Goal: Task Accomplishment & Management: Complete application form

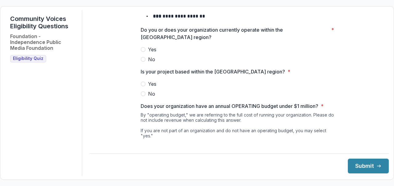
scroll to position [79, 0]
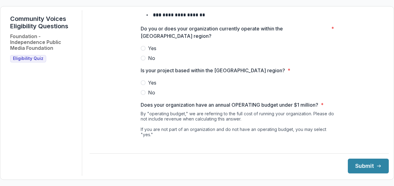
click at [144, 51] on span at bounding box center [143, 48] width 5 height 5
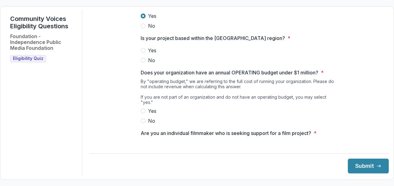
click at [145, 54] on label "Yes" at bounding box center [239, 50] width 197 height 7
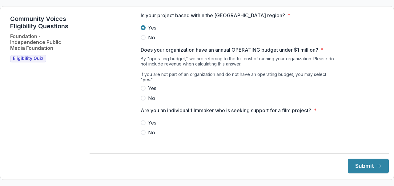
click at [143, 87] on span at bounding box center [143, 88] width 5 height 5
click at [141, 134] on span at bounding box center [143, 132] width 5 height 5
click at [368, 165] on button "Submit" at bounding box center [368, 166] width 41 height 15
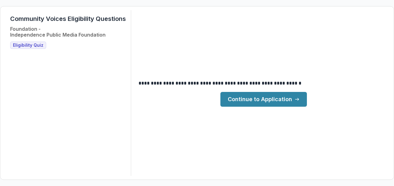
click at [361, 164] on div "**********" at bounding box center [197, 93] width 384 height 166
click at [286, 91] on main "**********" at bounding box center [264, 93] width 251 height 27
click at [285, 100] on link "Continue to Application" at bounding box center [264, 99] width 87 height 15
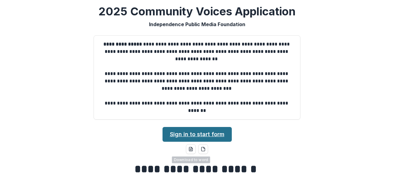
click at [196, 136] on link "Sign in to start form" at bounding box center [197, 134] width 69 height 15
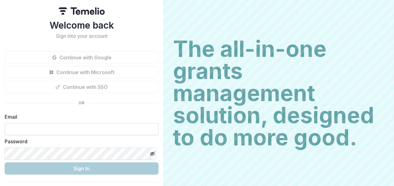
click at [47, 128] on input at bounding box center [82, 129] width 154 height 12
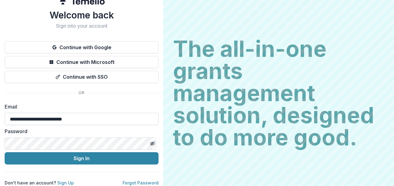
scroll to position [15, 0]
type input "**********"
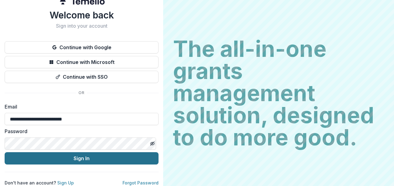
click at [82, 156] on button "Sign In" at bounding box center [82, 159] width 154 height 12
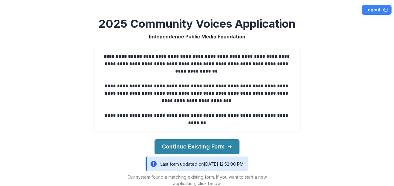
scroll to position [69, 0]
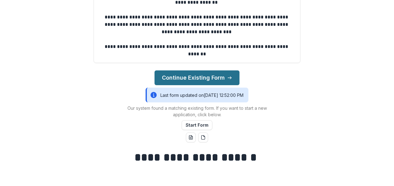
click at [191, 80] on button "Continue Existing Form" at bounding box center [197, 78] width 85 height 15
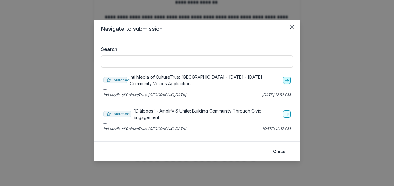
click at [287, 80] on icon "go-to" at bounding box center [287, 80] width 5 height 5
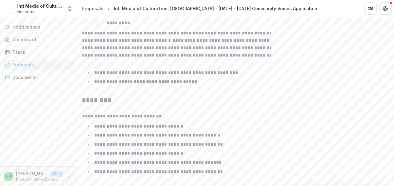
scroll to position [1063, 0]
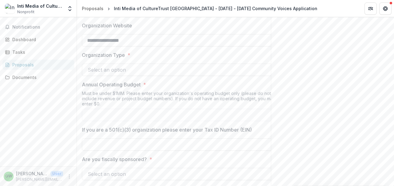
scroll to position [371, 0]
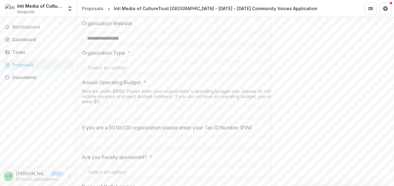
click at [156, 72] on div at bounding box center [175, 67] width 174 height 9
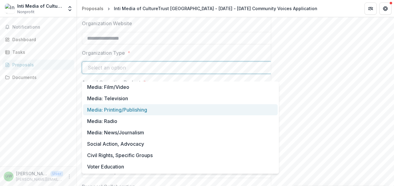
scroll to position [10, 0]
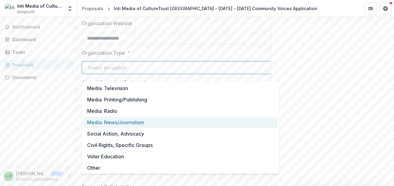
click at [144, 123] on div "Media: News/Journalism" at bounding box center [180, 122] width 195 height 11
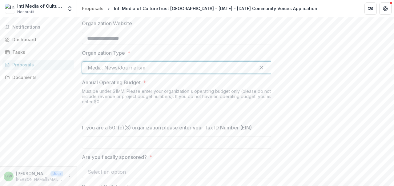
scroll to position [400, 0]
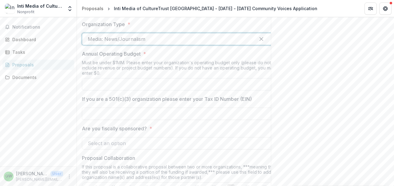
click at [178, 88] on input "Annual Operating Budget *" at bounding box center [180, 84] width 197 height 12
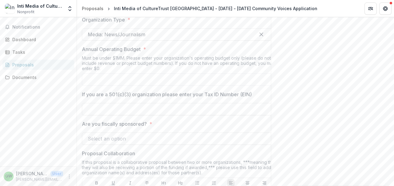
scroll to position [406, 0]
type input "******"
click at [108, 114] on input "If you are a 501(c)(3) organization please enter your Tax ID Number (EIN)" at bounding box center [180, 108] width 197 height 12
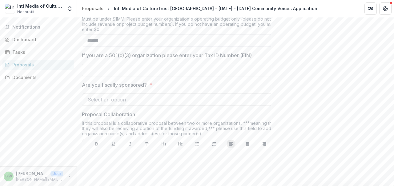
scroll to position [445, 0]
click at [129, 103] on div at bounding box center [175, 99] width 174 height 9
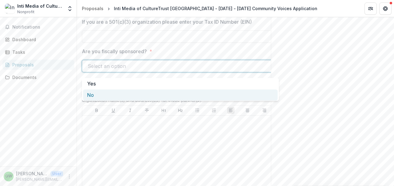
scroll to position [479, 0]
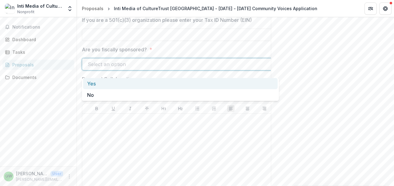
click at [132, 83] on div "Yes" at bounding box center [180, 83] width 195 height 11
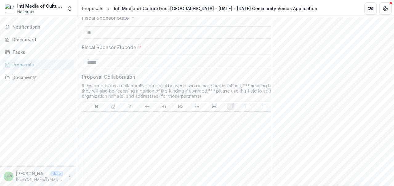
scroll to position [660, 0]
click at [156, 127] on div at bounding box center [181, 160] width 192 height 92
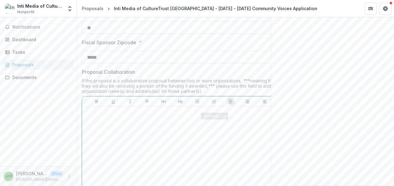
click at [202, 134] on div "To enrich screen reader interactions, please activate Accessibility in Grammarl…" at bounding box center [181, 155] width 192 height 92
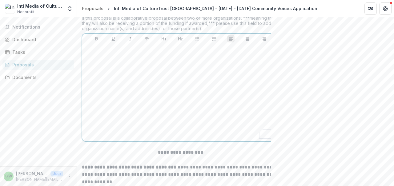
scroll to position [736, 0]
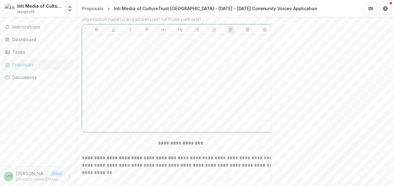
click at [218, 102] on div "To enrich screen reader interactions, please activate Accessibility in Grammarl…" at bounding box center [181, 83] width 192 height 92
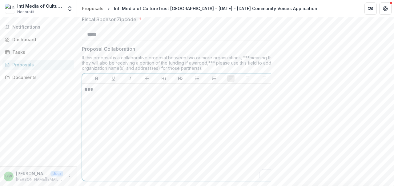
scroll to position [0, 0]
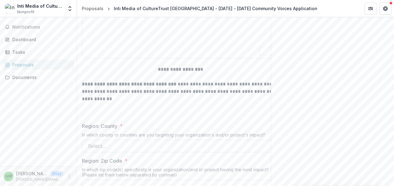
click at [223, 116] on p at bounding box center [180, 113] width 197 height 7
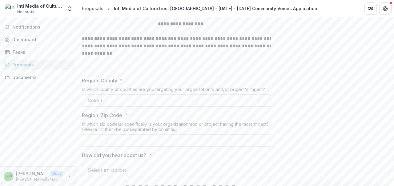
click at [201, 105] on div at bounding box center [175, 100] width 174 height 9
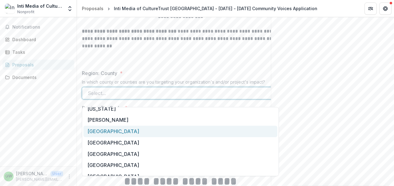
click at [171, 135] on div "Philadelphia" at bounding box center [181, 131] width 194 height 11
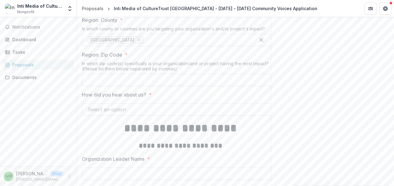
click at [232, 86] on input "Region: Zip Code *" at bounding box center [180, 80] width 197 height 12
click at [197, 113] on div at bounding box center [175, 109] width 174 height 9
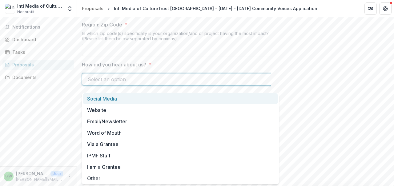
click at [199, 83] on div at bounding box center [175, 79] width 174 height 9
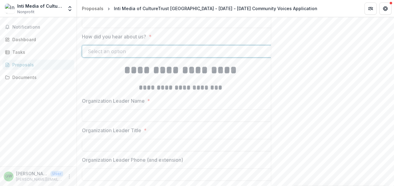
click at [192, 56] on div at bounding box center [175, 51] width 174 height 9
click at [205, 56] on div at bounding box center [175, 51] width 174 height 9
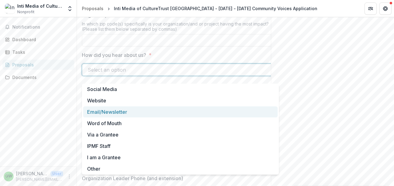
click at [150, 113] on div "Email/Newsletter" at bounding box center [180, 112] width 195 height 11
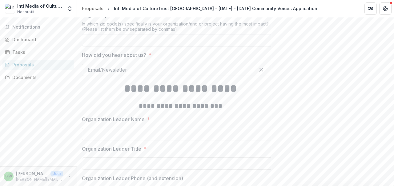
click at [206, 46] on input "Region: Zip Code *" at bounding box center [180, 40] width 197 height 12
click at [173, 45] on input "Region: Zip Code *" at bounding box center [180, 40] width 197 height 12
paste input "**********"
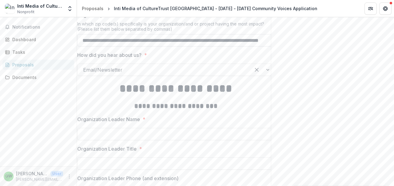
click at [255, 46] on input "**********" at bounding box center [175, 40] width 197 height 12
paste input "**********"
type input "**********"
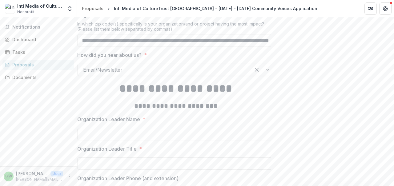
click at [162, 74] on div at bounding box center [164, 70] width 162 height 9
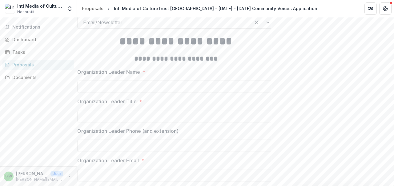
scroll to position [1004, 0]
click at [201, 93] on input "Organization Leader Name *" at bounding box center [175, 86] width 197 height 12
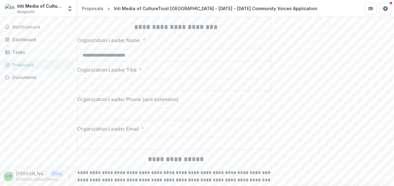
type input "**********"
click at [155, 89] on input "Organization Leader Title *" at bounding box center [175, 85] width 197 height 12
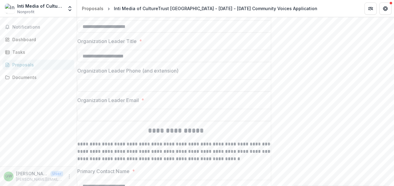
scroll to position [1064, 0]
click at [92, 59] on input "**********" at bounding box center [175, 56] width 197 height 12
type input "**********"
click at [111, 91] on input "Organization Leader Phone (and extension)" at bounding box center [175, 85] width 197 height 12
click at [121, 121] on input "Organization Leader Email *" at bounding box center [175, 115] width 197 height 12
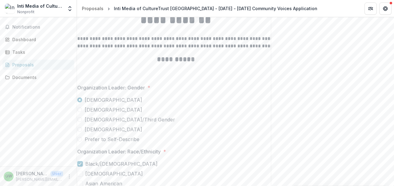
scroll to position [1338, 0]
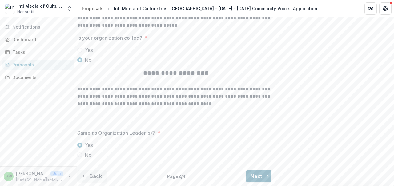
type input "**********"
click at [262, 170] on button "Next" at bounding box center [260, 176] width 29 height 12
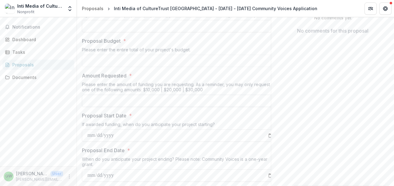
click at [168, 107] on input "Amount Requested *" at bounding box center [180, 101] width 197 height 12
type input "*******"
click at [182, 67] on input "Proposal Budget *" at bounding box center [180, 61] width 197 height 12
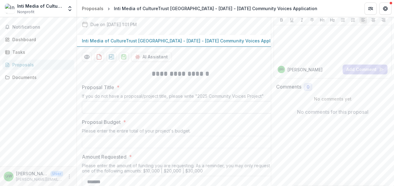
click at [152, 113] on input "Proposal Title *" at bounding box center [180, 107] width 197 height 12
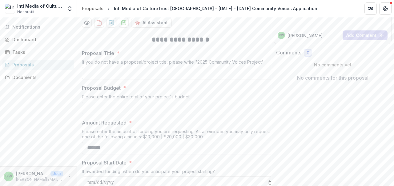
click at [245, 80] on input "Proposal Title *" at bounding box center [180, 73] width 197 height 12
click at [109, 80] on input "Proposal Title *" at bounding box center [180, 73] width 197 height 12
paste input "**********"
type input "**********"
click at [129, 114] on input "Proposal Budget *" at bounding box center [180, 108] width 197 height 12
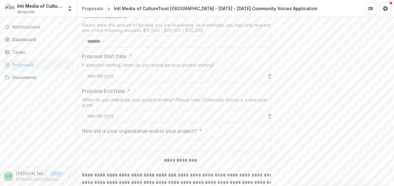
scroll to position [190, 0]
click at [180, 81] on input "Proposal Start Date *" at bounding box center [180, 76] width 197 height 12
click at [103, 80] on input "Proposal Start Date *" at bounding box center [180, 76] width 197 height 12
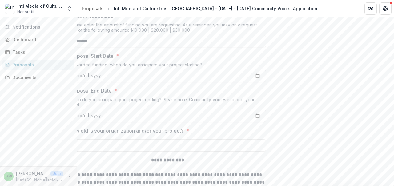
scroll to position [0, 0]
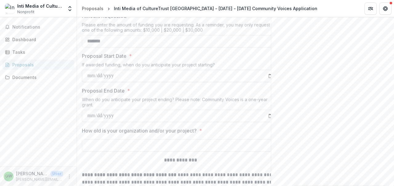
click at [92, 80] on input "Proposal Start Date *" at bounding box center [180, 76] width 197 height 12
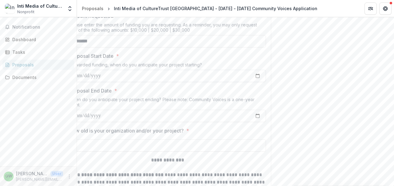
scroll to position [0, 14]
click at [260, 81] on input "Proposal Start Date *" at bounding box center [167, 76] width 197 height 12
type input "**********"
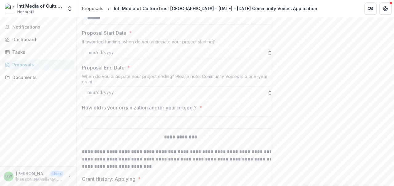
scroll to position [0, 15]
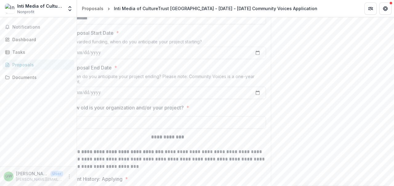
click at [257, 97] on input "Proposal End Date *" at bounding box center [167, 93] width 197 height 12
type input "**********"
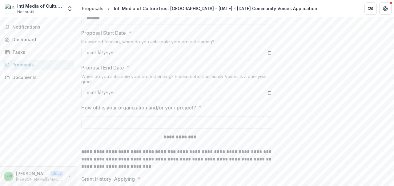
scroll to position [240, 0]
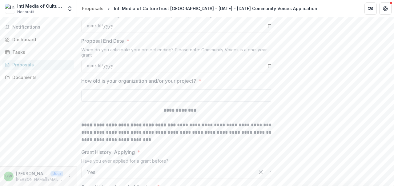
click at [213, 101] on input "How old is your organization and/or your project? *" at bounding box center [179, 96] width 197 height 12
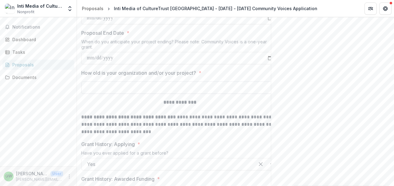
scroll to position [248, 0]
type input "*"
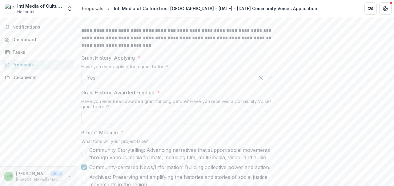
scroll to position [336, 0]
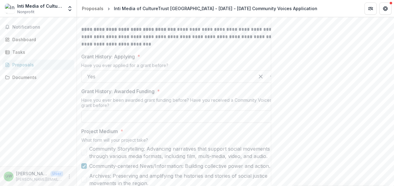
type input "**********"
click at [219, 81] on div at bounding box center [168, 76] width 162 height 9
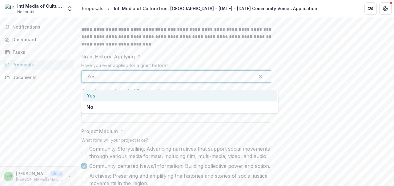
click at [233, 66] on div "Grant History: Applying * Have you ever applied for a grant before? Yes selecte…" at bounding box center [179, 68] width 197 height 30
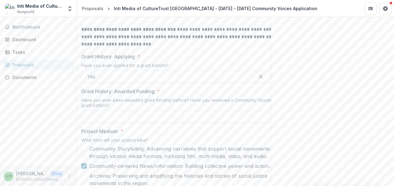
scroll to position [360, 0]
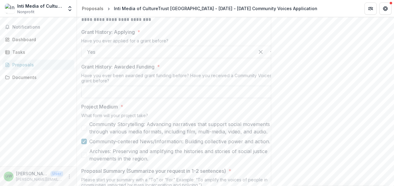
click at [199, 98] on input "Grant History: Awarded Funding *" at bounding box center [179, 92] width 197 height 12
click at [127, 97] on input "Grant History: Awarded Funding *" at bounding box center [179, 92] width 197 height 12
paste input "**********"
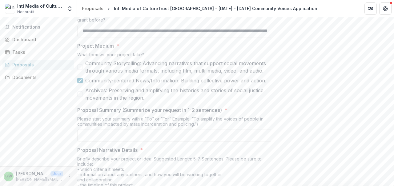
scroll to position [466, 0]
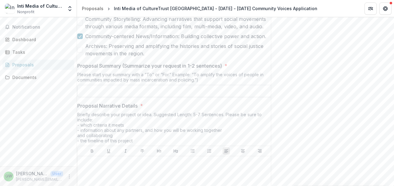
type input "**********"
click at [202, 97] on input "Proposal Summary (Summarize your request in 1-2 sentences) *" at bounding box center [175, 91] width 197 height 12
click at [194, 92] on input "Proposal Summary (Summarize your request in 1-2 sentences) *" at bounding box center [175, 91] width 197 height 12
paste input "**********"
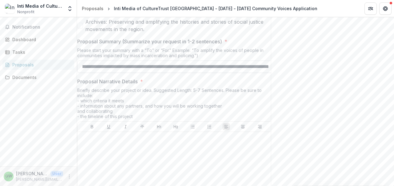
scroll to position [491, 0]
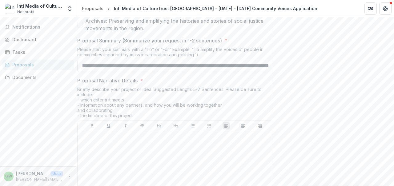
type input "**********"
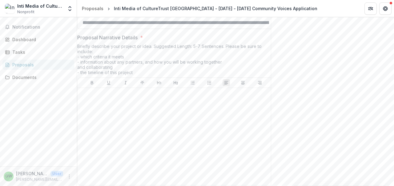
scroll to position [541, 0]
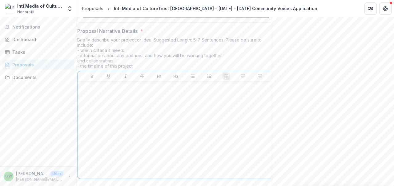
click at [108, 116] on div at bounding box center [176, 130] width 192 height 92
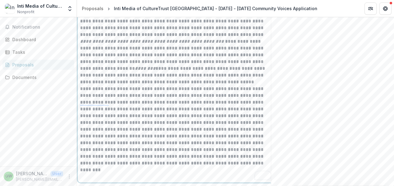
scroll to position [738, 0]
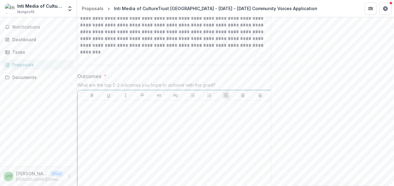
click at [160, 103] on div at bounding box center [176, 149] width 192 height 92
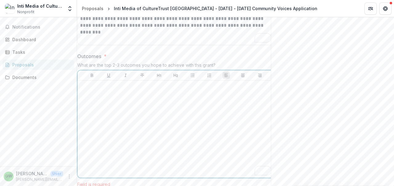
scroll to position [758, 0]
click at [145, 90] on p "To enrich screen reader interactions, please activate Accessibility in Grammarl…" at bounding box center [176, 86] width 192 height 7
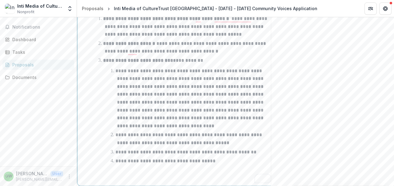
scroll to position [1050, 0]
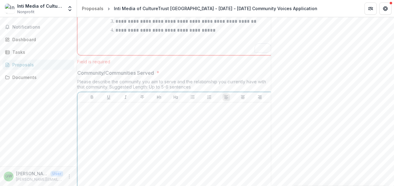
click at [152, 125] on div at bounding box center [176, 151] width 192 height 92
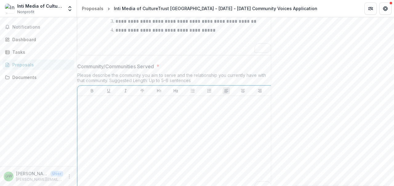
click at [155, 114] on div "To enrich screen reader interactions, please activate Accessibility in Grammarl…" at bounding box center [176, 145] width 192 height 92
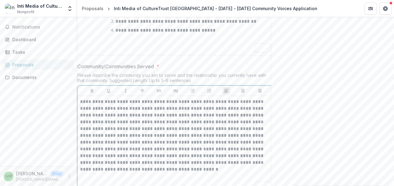
scroll to position [1155, 0]
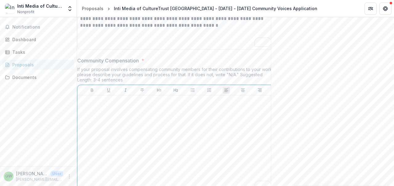
scroll to position [1194, 0]
click at [134, 105] on p "To enrich screen reader interactions, please activate Accessibility in Grammarl…" at bounding box center [176, 101] width 192 height 7
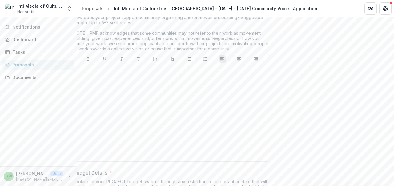
scroll to position [1736, 0]
click at [149, 111] on div at bounding box center [172, 113] width 192 height 92
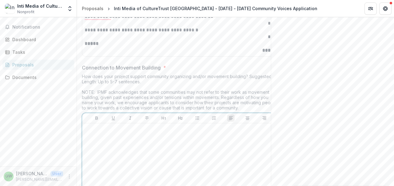
scroll to position [1670, 0]
click at [145, 140] on div "To enrich screen reader interactions, please activate Accessibility in Grammarl…" at bounding box center [181, 172] width 192 height 92
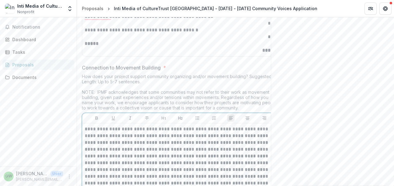
scroll to position [1711, 0]
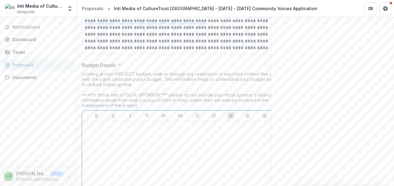
click at [146, 147] on div "To enrich screen reader interactions, please activate Accessibility in Grammarl…" at bounding box center [181, 170] width 192 height 92
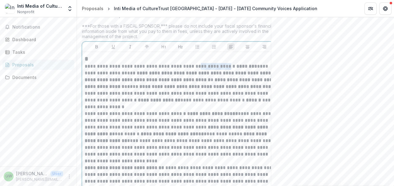
drag, startPoint x: 223, startPoint y: 71, endPoint x: 192, endPoint y: 71, distance: 31.7
click at [192, 71] on p "**********" at bounding box center [181, 86] width 192 height 47
click at [216, 74] on p "**********" at bounding box center [181, 86] width 192 height 47
drag, startPoint x: 223, startPoint y: 72, endPoint x: 199, endPoint y: 72, distance: 24.0
click at [199, 72] on p "**********" at bounding box center [181, 86] width 192 height 47
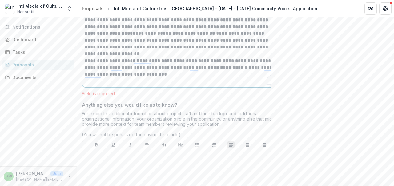
scroll to position [2164, 0]
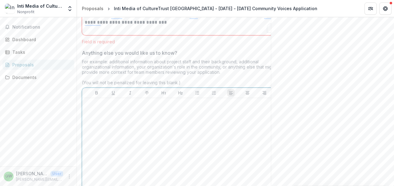
click at [192, 120] on div at bounding box center [181, 147] width 192 height 92
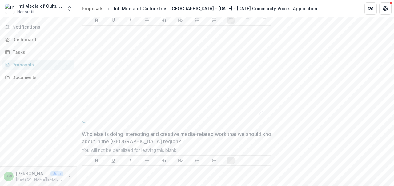
scroll to position [2230, 0]
click at [202, 109] on div "To enrich screen reader interactions, please activate Accessibility in Grammarl…" at bounding box center [181, 74] width 192 height 92
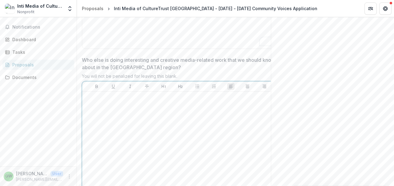
click at [185, 154] on div at bounding box center [181, 140] width 192 height 92
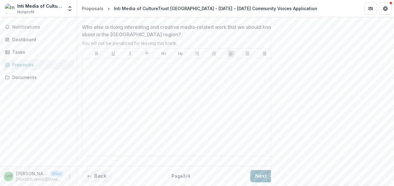
click at [261, 170] on button "Next" at bounding box center [265, 176] width 29 height 12
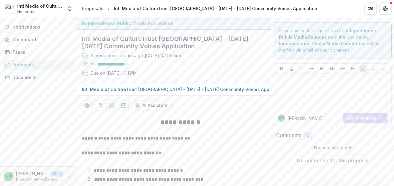
scroll to position [215, 0]
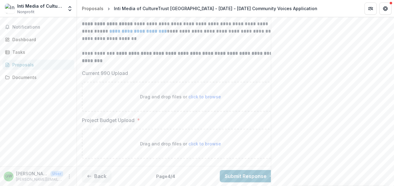
click at [201, 141] on span "click to browse" at bounding box center [205, 143] width 33 height 5
type input "**********"
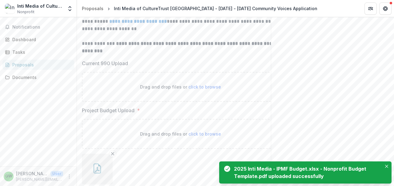
scroll to position [265, 0]
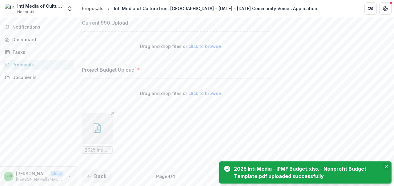
click at [388, 166] on icon "Close" at bounding box center [387, 166] width 3 height 3
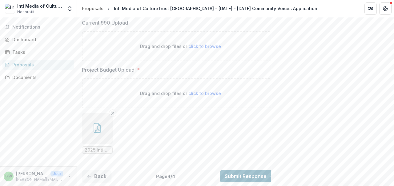
click at [253, 171] on button "Submit Response" at bounding box center [249, 176] width 59 height 12
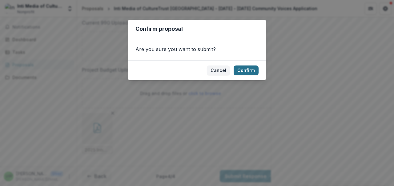
click at [253, 70] on button "Confirm" at bounding box center [246, 71] width 25 height 10
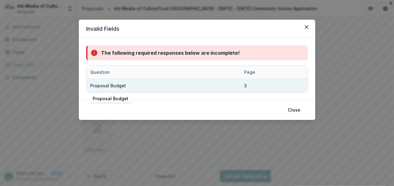
click at [164, 88] on div "Proposal Budget" at bounding box center [163, 85] width 147 height 13
click at [247, 85] on div "3" at bounding box center [245, 86] width 3 height 6
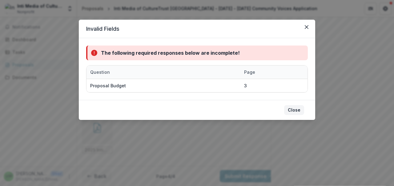
click at [293, 112] on button "Close" at bounding box center [294, 110] width 20 height 10
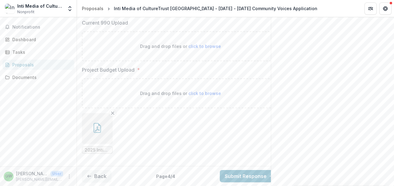
click at [200, 91] on span "click to browse" at bounding box center [205, 93] width 33 height 5
type input "**********"
click at [245, 170] on button "Submit Response" at bounding box center [249, 176] width 59 height 12
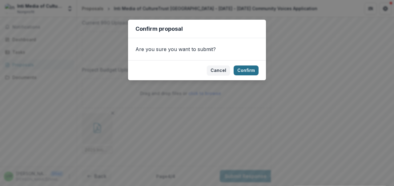
click at [249, 69] on button "Confirm" at bounding box center [246, 71] width 25 height 10
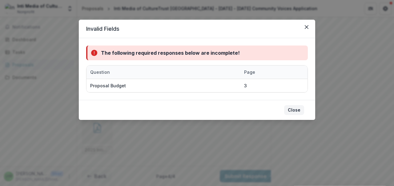
click at [294, 110] on button "Close" at bounding box center [294, 110] width 20 height 10
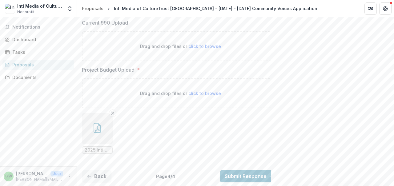
click at [101, 129] on button "button" at bounding box center [97, 128] width 31 height 31
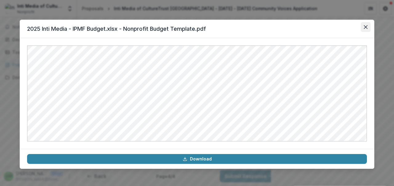
click at [367, 27] on icon "Close" at bounding box center [366, 27] width 4 height 4
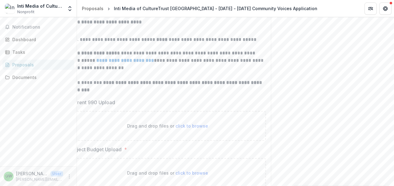
scroll to position [0, 0]
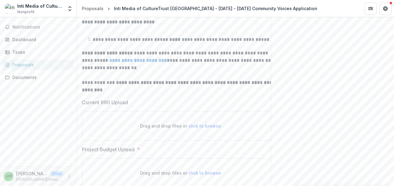
click at [204, 129] on span "click to browse" at bounding box center [205, 126] width 33 height 5
type input "**********"
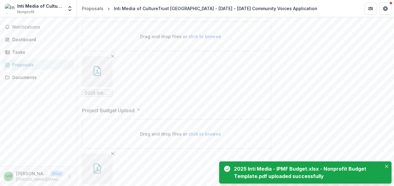
scroll to position [316, 0]
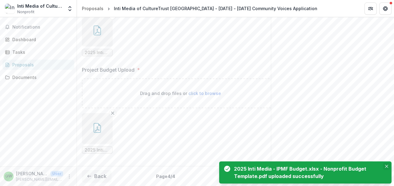
click at [387, 165] on button "Close" at bounding box center [386, 166] width 7 height 7
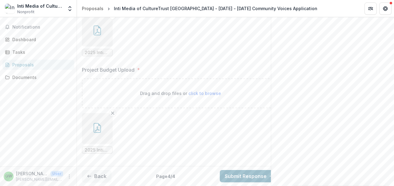
click at [256, 172] on button "Submit Response" at bounding box center [249, 176] width 59 height 12
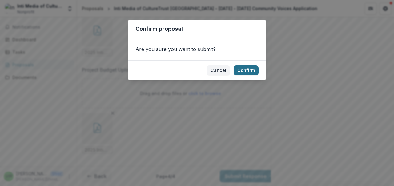
click at [247, 74] on button "Confirm" at bounding box center [246, 71] width 25 height 10
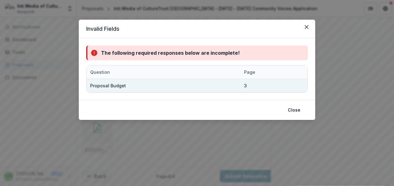
click at [219, 87] on div "Proposal Budget" at bounding box center [163, 85] width 147 height 13
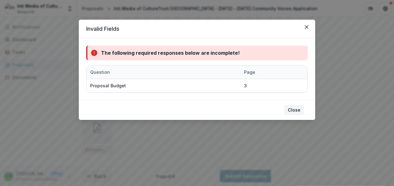
click at [293, 108] on button "Close" at bounding box center [294, 110] width 20 height 10
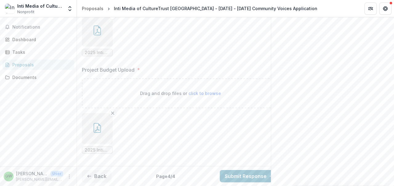
click at [103, 33] on button "button" at bounding box center [97, 31] width 31 height 31
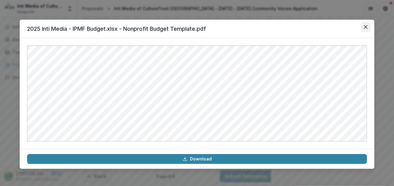
click at [364, 26] on button "Close" at bounding box center [366, 27] width 10 height 10
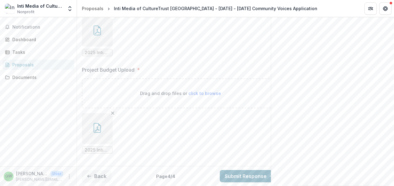
click at [240, 170] on button "Submit Response" at bounding box center [249, 176] width 59 height 12
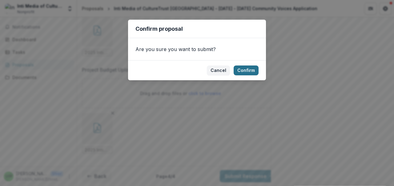
click at [245, 74] on button "Confirm" at bounding box center [246, 71] width 25 height 10
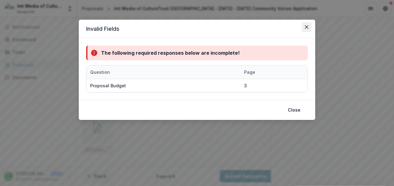
click at [307, 27] on icon "Close" at bounding box center [307, 27] width 4 height 4
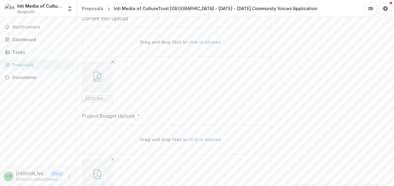
scroll to position [229, 0]
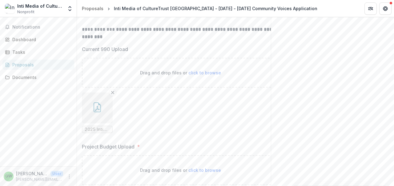
click at [205, 76] on span "click to browse" at bounding box center [205, 72] width 33 height 5
type input "**********"
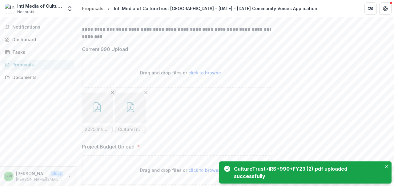
click at [112, 95] on icon "Remove File" at bounding box center [112, 92] width 5 height 5
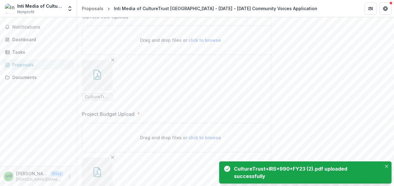
scroll to position [316, 0]
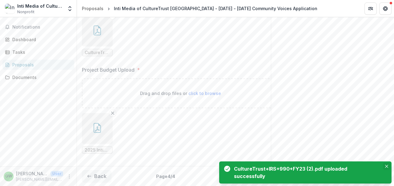
click at [386, 168] on icon "Close" at bounding box center [387, 166] width 3 height 3
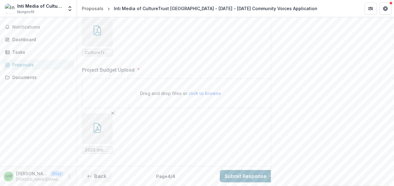
click at [240, 171] on button "Submit Response" at bounding box center [249, 176] width 59 height 12
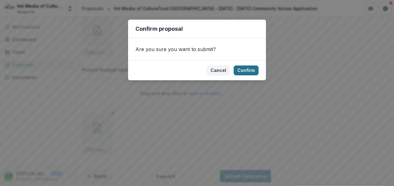
click at [252, 70] on button "Confirm" at bounding box center [246, 71] width 25 height 10
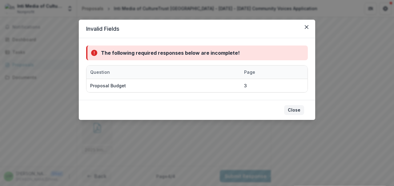
click at [297, 110] on button "Close" at bounding box center [294, 110] width 20 height 10
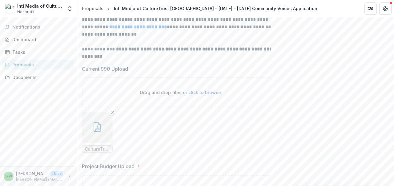
scroll to position [236, 0]
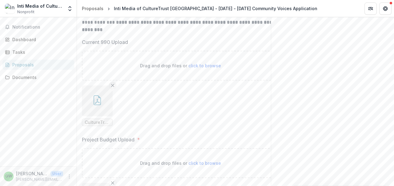
click at [113, 88] on icon "Remove File" at bounding box center [112, 85] width 5 height 5
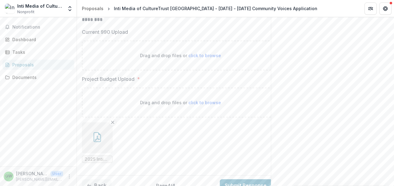
scroll to position [265, 0]
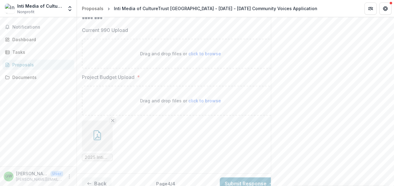
click at [111, 122] on button "Remove File" at bounding box center [112, 120] width 7 height 7
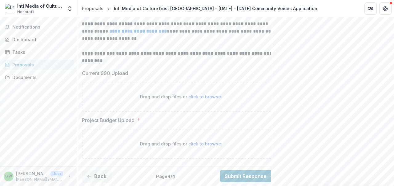
click at [206, 141] on span "click to browse" at bounding box center [205, 143] width 33 height 5
type input "**********"
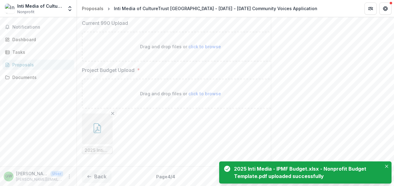
scroll to position [265, 0]
click at [387, 167] on icon "Close" at bounding box center [387, 166] width 3 height 3
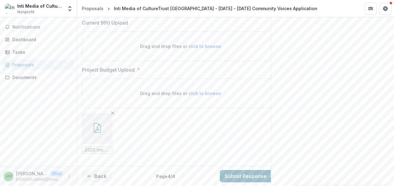
click at [255, 174] on button "Submit Response" at bounding box center [249, 176] width 59 height 12
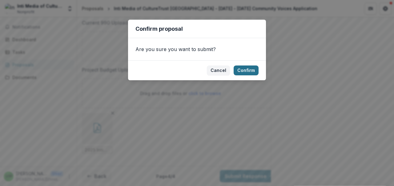
click at [248, 68] on button "Confirm" at bounding box center [246, 71] width 25 height 10
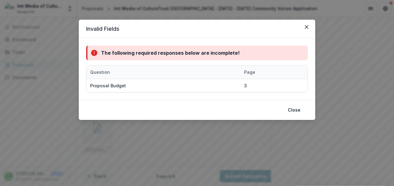
click at [242, 55] on div "The following required responses below are incomplete!" at bounding box center [197, 53] width 222 height 15
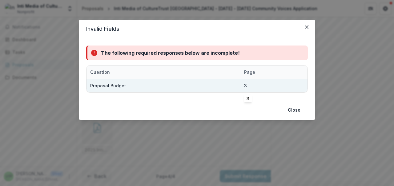
click at [251, 86] on div "3" at bounding box center [255, 85] width 23 height 13
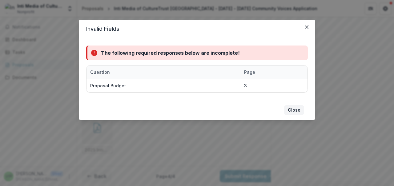
click at [296, 111] on button "Close" at bounding box center [294, 110] width 20 height 10
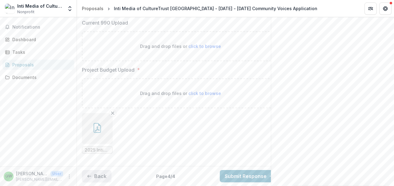
click at [100, 170] on button "Back" at bounding box center [97, 176] width 30 height 12
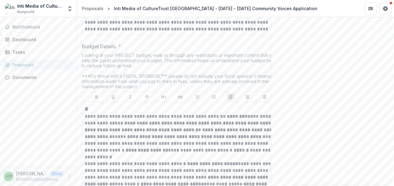
scroll to position [1888, 0]
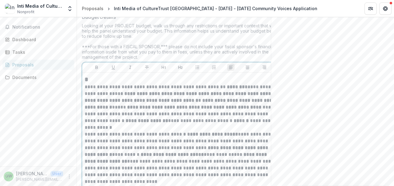
click at [171, 120] on p "**********" at bounding box center [181, 107] width 192 height 47
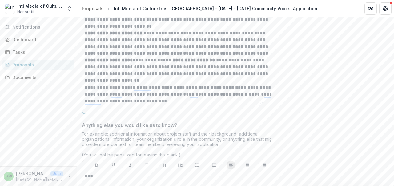
scroll to position [2085, 0]
click at [173, 111] on p "To enrich screen reader interactions, please activate Accessibility in Grammarl…" at bounding box center [181, 108] width 192 height 7
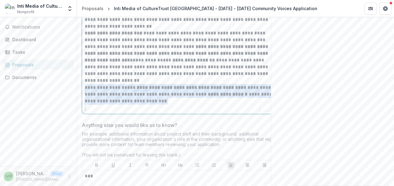
drag, startPoint x: 177, startPoint y: 109, endPoint x: 81, endPoint y: 94, distance: 97.1
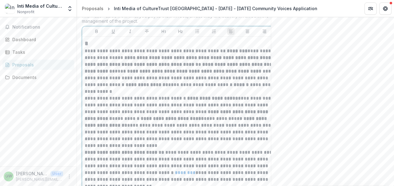
scroll to position [1869, 0]
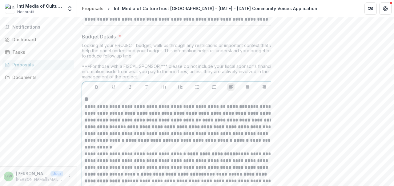
click at [121, 109] on p "**********" at bounding box center [181, 127] width 192 height 47
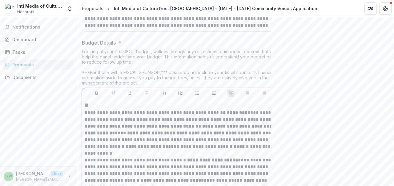
scroll to position [0, 0]
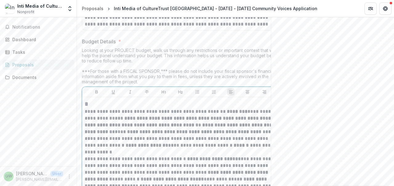
click at [87, 113] on p "**********" at bounding box center [181, 131] width 192 height 47
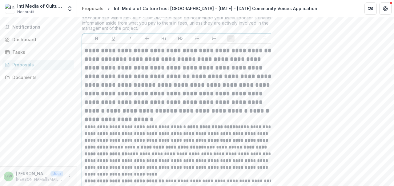
scroll to position [1933, 0]
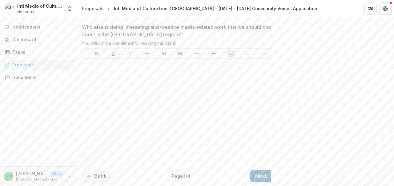
click at [260, 171] on button "Next" at bounding box center [265, 176] width 29 height 12
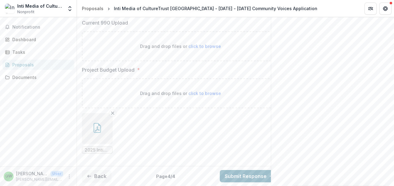
click at [249, 173] on button "Submit Response" at bounding box center [249, 176] width 59 height 12
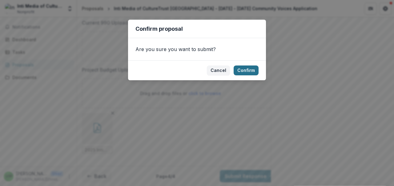
click at [250, 75] on button "Confirm" at bounding box center [246, 71] width 25 height 10
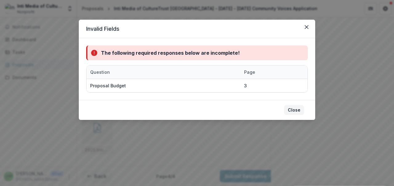
click at [297, 112] on button "Close" at bounding box center [294, 110] width 20 height 10
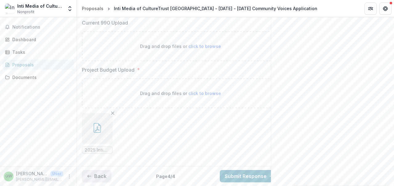
click at [99, 170] on button "Back" at bounding box center [97, 176] width 30 height 12
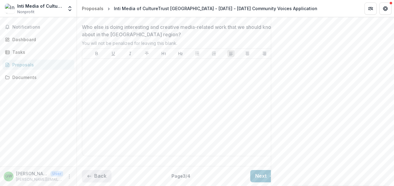
click at [97, 172] on button "Back" at bounding box center [97, 176] width 30 height 12
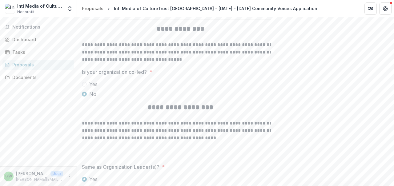
scroll to position [1649, 0]
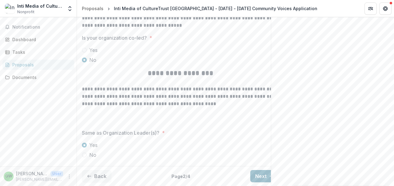
click at [267, 171] on button "Next" at bounding box center [265, 176] width 29 height 12
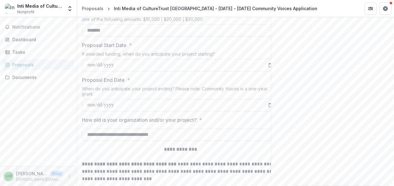
scroll to position [135, 0]
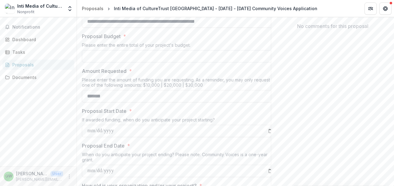
click at [126, 63] on input "Proposal Budget *" at bounding box center [180, 56] width 197 height 12
type input "******"
click at [261, 84] on div "Please enter the amount of funding you are requesting. As a reminder, you may o…" at bounding box center [180, 83] width 197 height 13
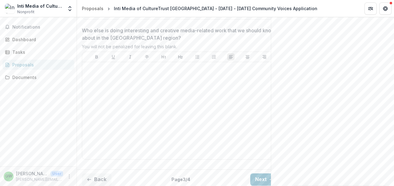
scroll to position [2341, 0]
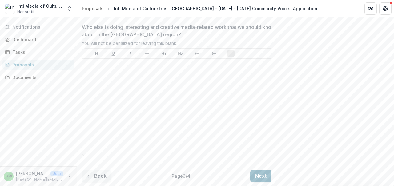
click at [260, 170] on button "Next" at bounding box center [265, 176] width 29 height 12
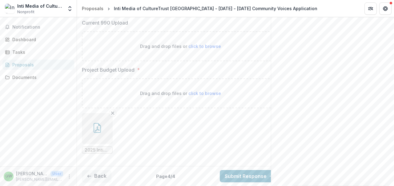
scroll to position [265, 0]
click at [243, 172] on button "Submit Response" at bounding box center [249, 176] width 59 height 12
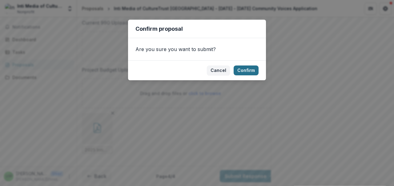
click at [251, 71] on button "Confirm" at bounding box center [246, 71] width 25 height 10
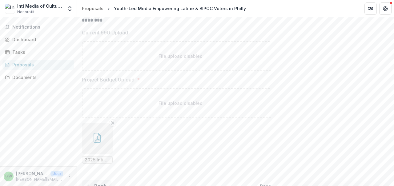
scroll to position [285, 0]
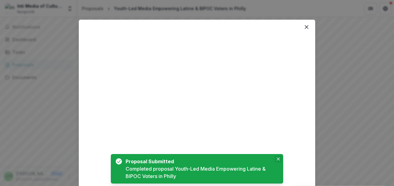
click at [279, 159] on icon "Close" at bounding box center [278, 159] width 3 height 3
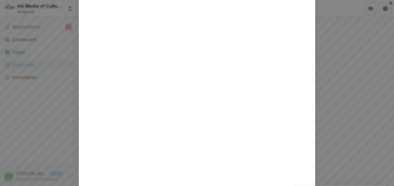
scroll to position [0, 0]
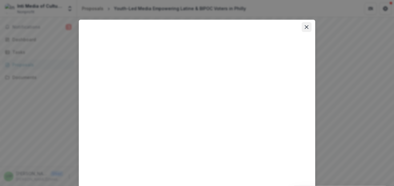
click at [307, 26] on icon "Close" at bounding box center [307, 27] width 4 height 4
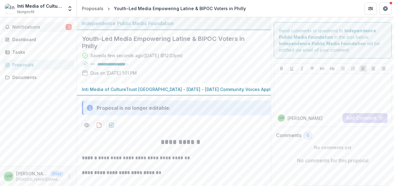
click at [63, 23] on button "Notifications 1" at bounding box center [38, 27] width 72 height 10
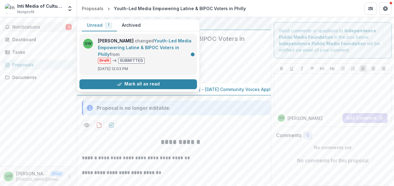
click at [184, 47] on link "Youth-Led Media Empowering Latine & BIPOC Voters in Philly" at bounding box center [145, 47] width 94 height 19
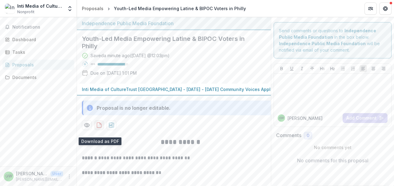
click at [100, 129] on icon "download-proposal" at bounding box center [99, 125] width 6 height 6
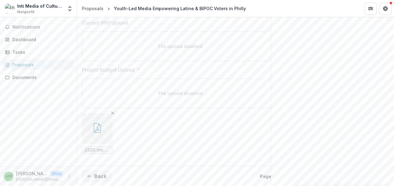
scroll to position [0, 15]
click at [88, 172] on button "Back" at bounding box center [84, 176] width 30 height 12
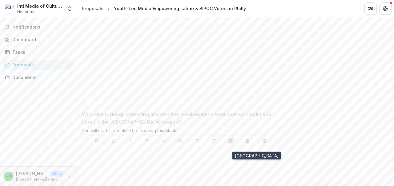
scroll to position [2361, 0]
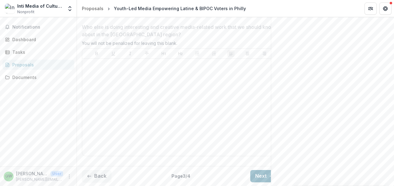
click at [267, 173] on button "Next" at bounding box center [265, 176] width 29 height 12
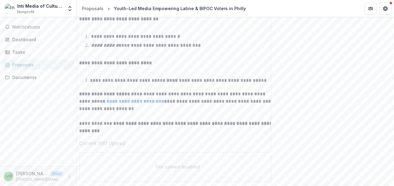
scroll to position [149, 0]
